Goal: Book appointment/travel/reservation

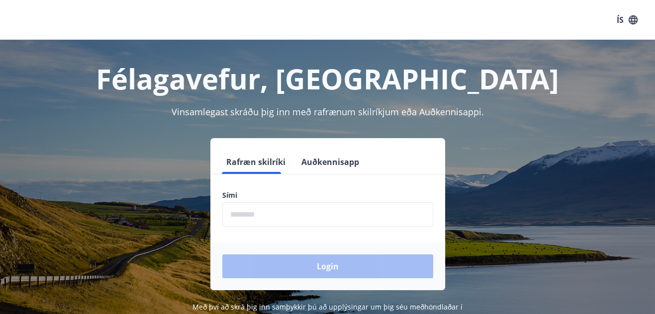
click at [308, 217] on input "phone" at bounding box center [327, 214] width 211 height 24
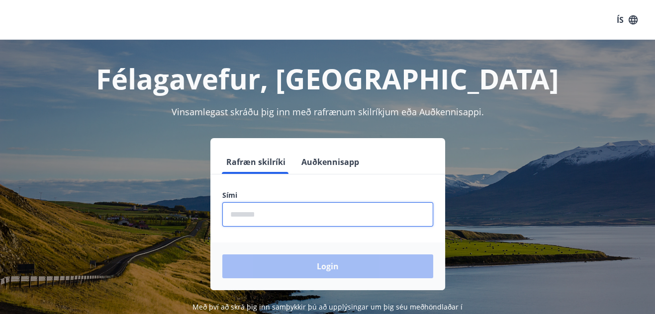
type input "********"
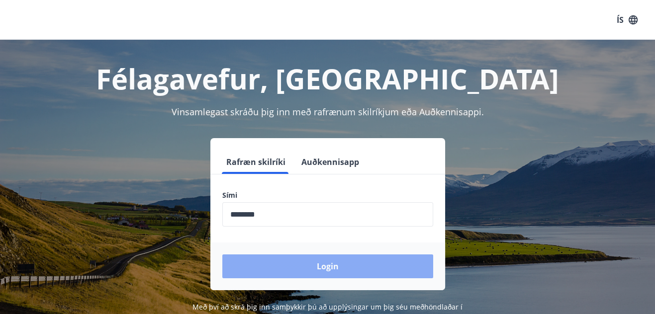
click at [353, 257] on button "Login" at bounding box center [327, 267] width 211 height 24
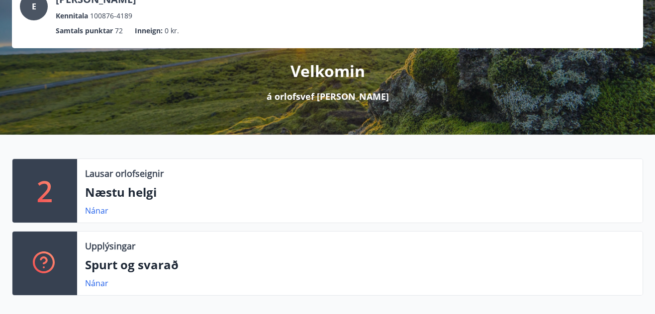
scroll to position [90, 0]
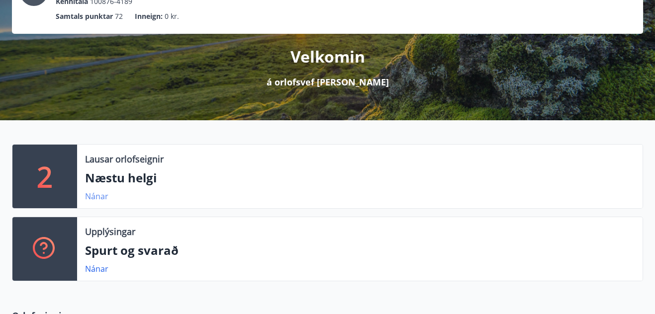
click at [97, 196] on link "Nánar" at bounding box center [96, 196] width 23 height 11
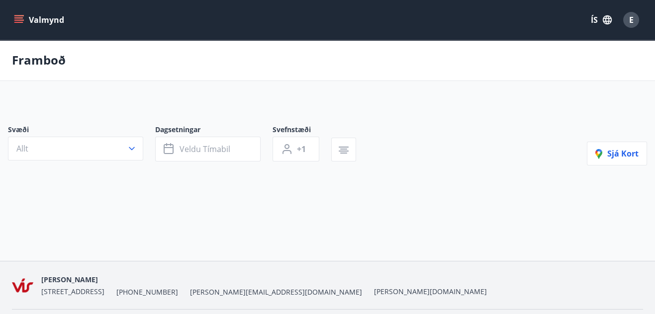
type input "*"
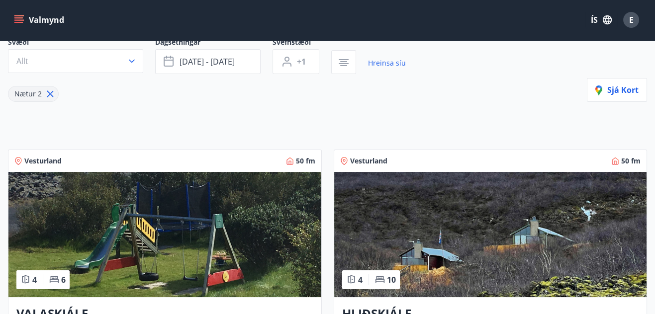
scroll to position [45, 0]
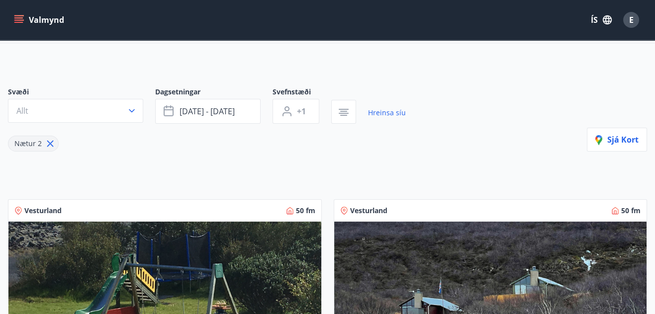
click at [37, 21] on button "Valmynd" at bounding box center [40, 20] width 56 height 18
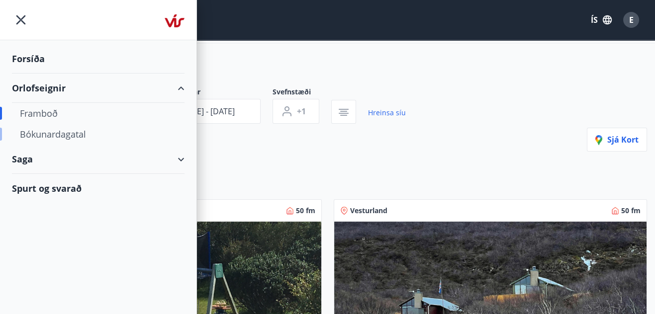
click at [81, 133] on div "Bókunardagatal" at bounding box center [98, 134] width 157 height 21
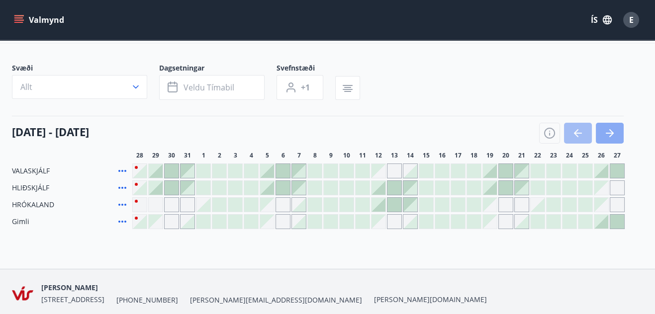
click at [605, 131] on icon "button" at bounding box center [610, 133] width 12 height 12
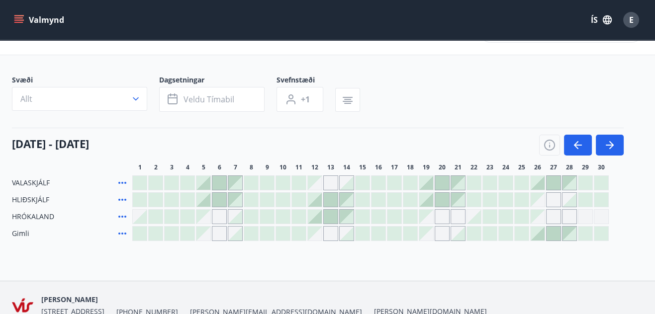
scroll to position [45, 0]
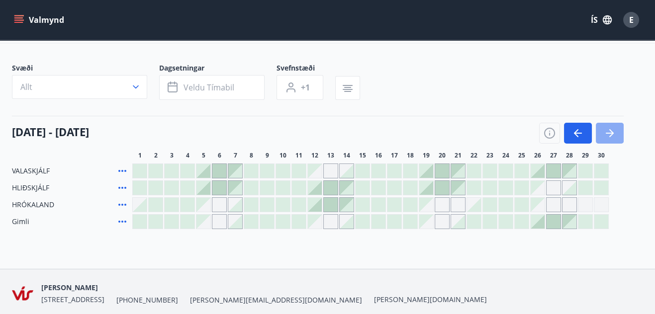
click at [606, 135] on icon "button" at bounding box center [610, 133] width 12 height 12
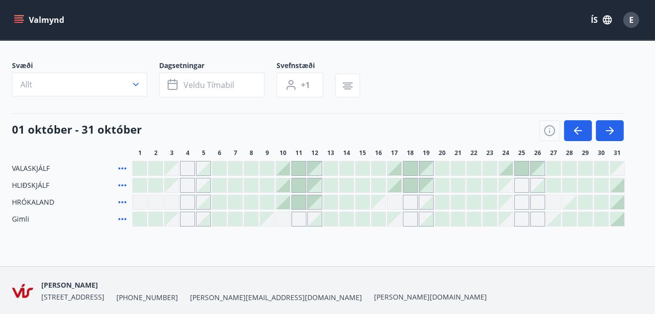
scroll to position [36, 0]
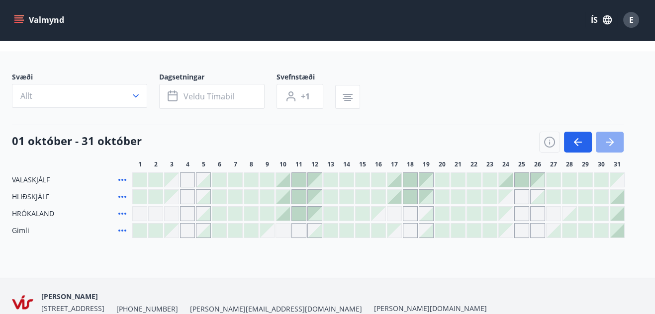
click at [615, 136] on icon "button" at bounding box center [610, 142] width 12 height 12
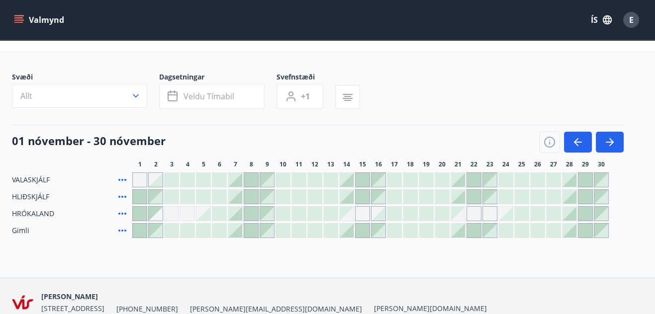
click at [298, 214] on div at bounding box center [299, 214] width 14 height 14
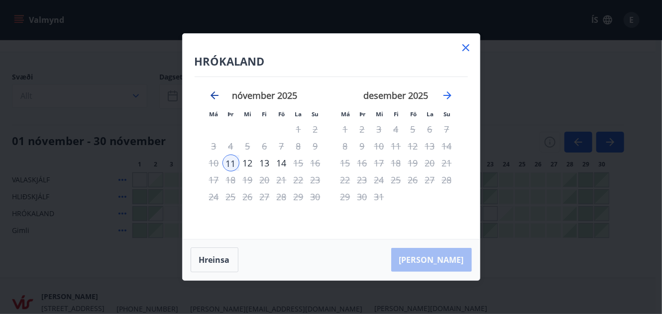
click at [215, 98] on icon "Move backward to switch to the previous month." at bounding box center [214, 96] width 12 height 12
click at [462, 44] on icon at bounding box center [466, 48] width 12 height 12
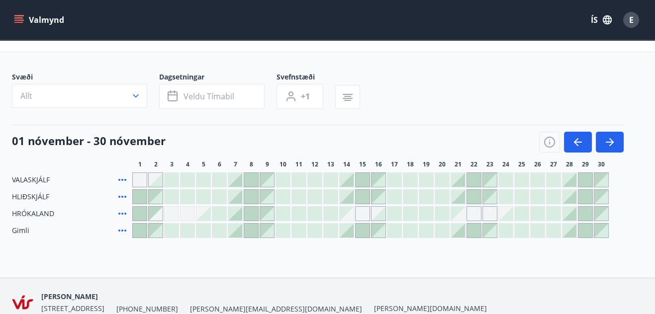
click at [123, 230] on icon at bounding box center [122, 231] width 12 height 12
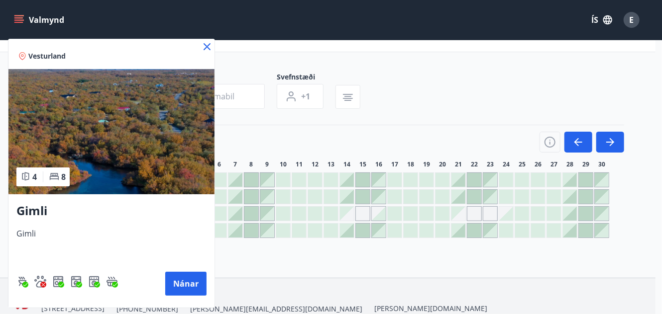
drag, startPoint x: 120, startPoint y: 55, endPoint x: 181, endPoint y: 52, distance: 61.3
click at [181, 52] on div "Vesturland" at bounding box center [101, 56] width 166 height 10
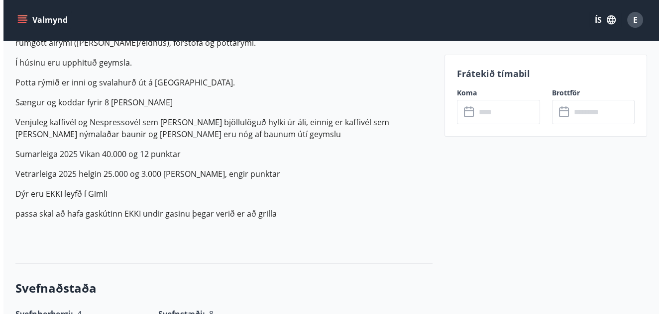
scroll to position [452, 0]
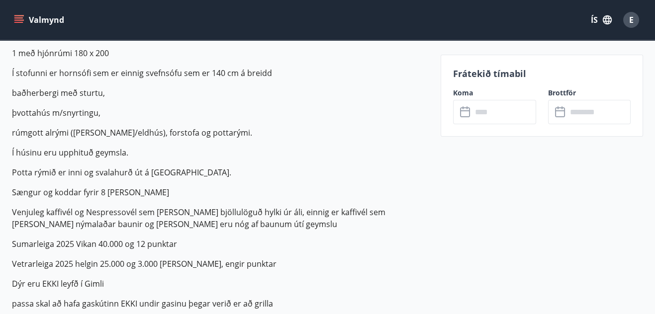
click at [628, 14] on div "E" at bounding box center [631, 20] width 16 height 16
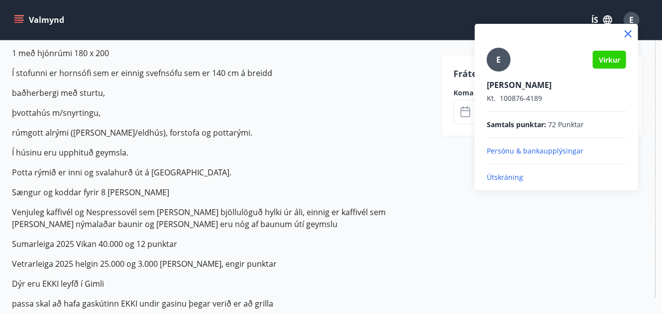
click at [517, 177] on p "Útskráning" at bounding box center [556, 178] width 139 height 10
